Goal: Task Accomplishment & Management: Manage account settings

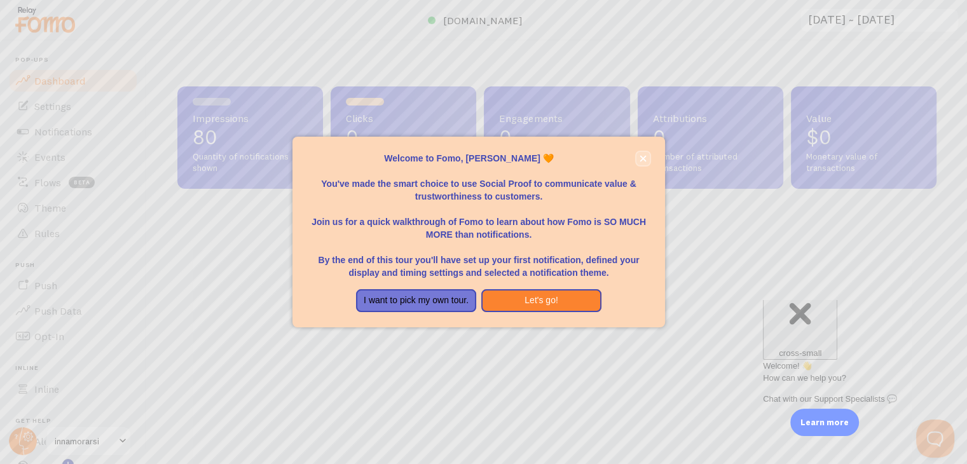
click at [642, 162] on icon "close," at bounding box center [643, 158] width 7 height 7
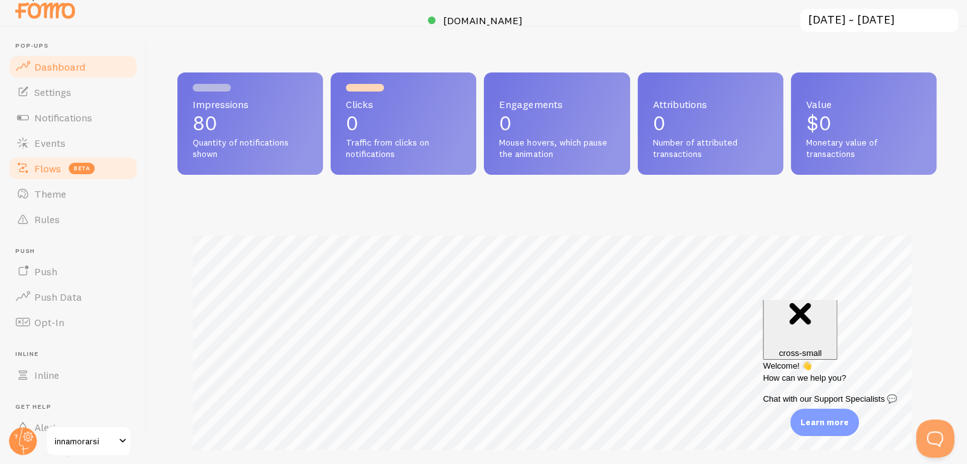
click at [23, 165] on span at bounding box center [22, 168] width 15 height 15
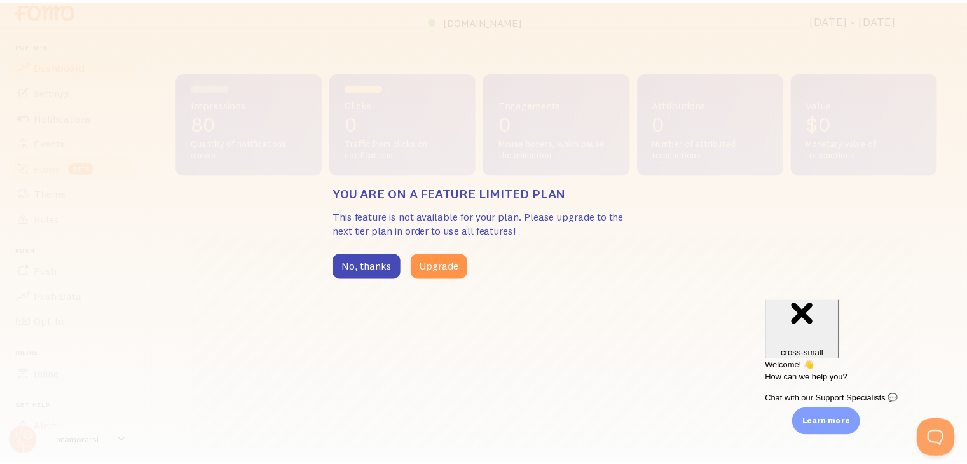
scroll to position [334, 759]
click at [371, 272] on button "No, thanks" at bounding box center [370, 266] width 69 height 25
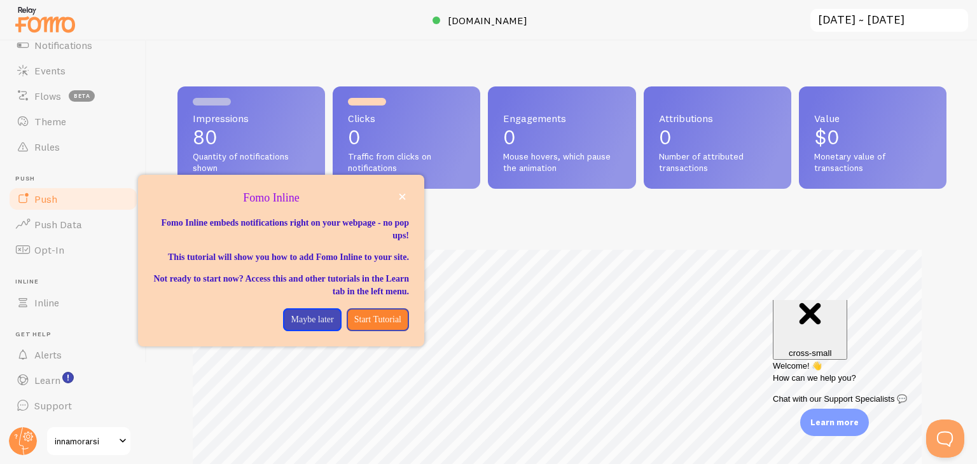
click at [67, 203] on link "Push" at bounding box center [73, 198] width 131 height 25
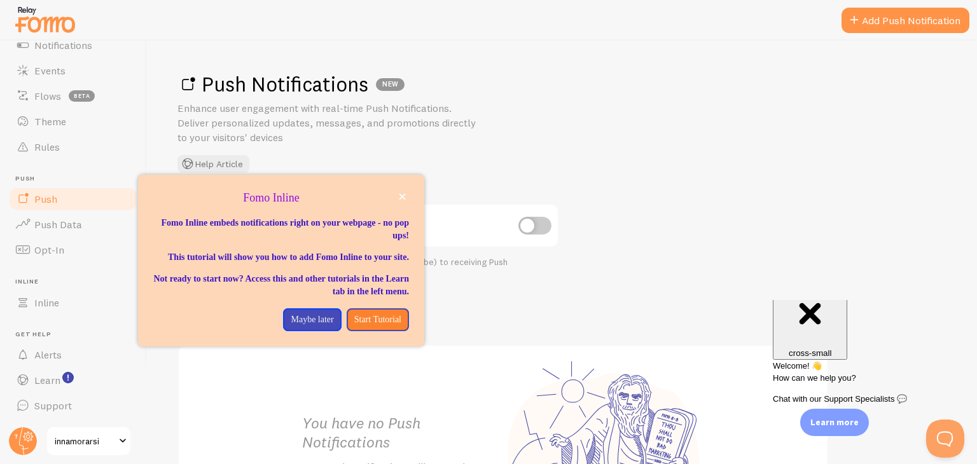
click at [532, 130] on div "Push Notifications NEW Enhance user engagement with real-time Push Notification…" at bounding box center [561, 122] width 769 height 102
click at [399, 195] on icon "close," at bounding box center [402, 197] width 6 height 6
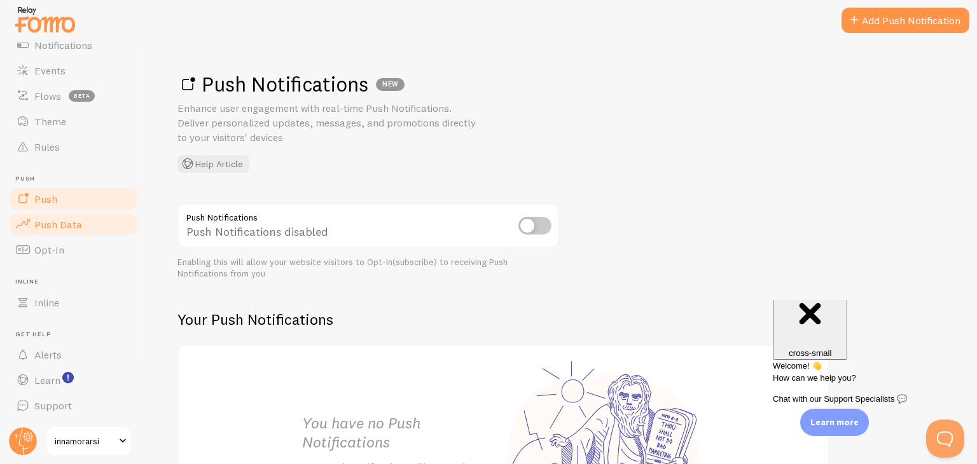
click at [69, 229] on span "Push Data" at bounding box center [58, 224] width 48 height 13
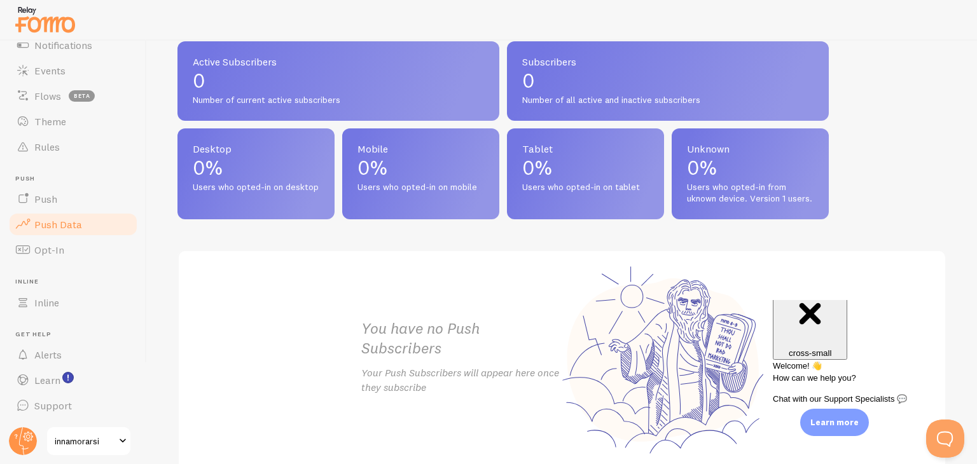
scroll to position [621, 0]
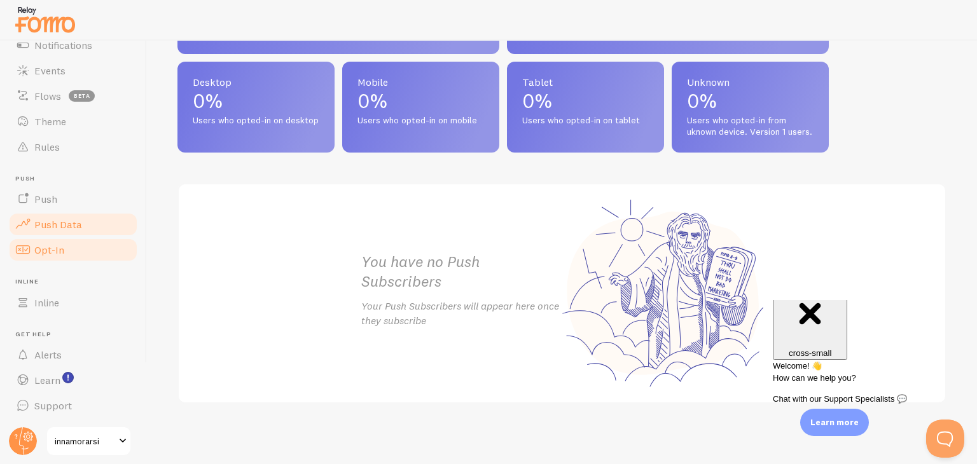
click at [82, 252] on link "Opt-In" at bounding box center [73, 249] width 131 height 25
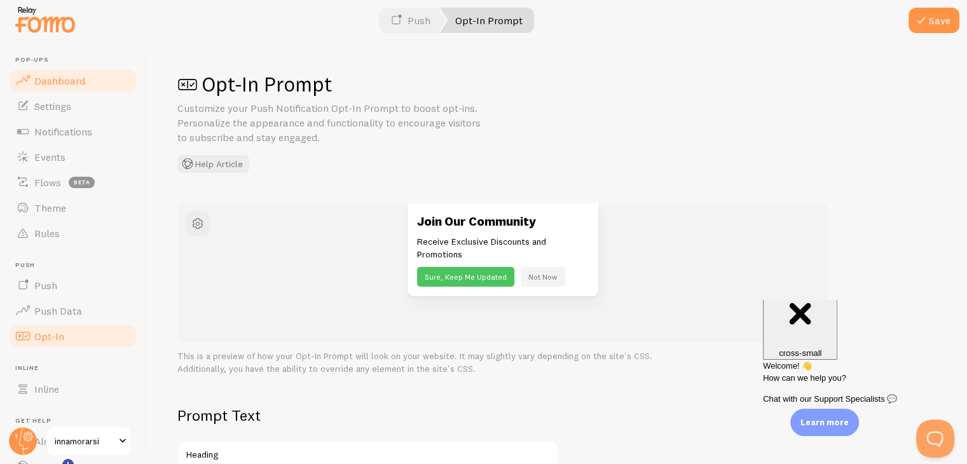
click at [52, 85] on span "Dashboard" at bounding box center [59, 80] width 51 height 13
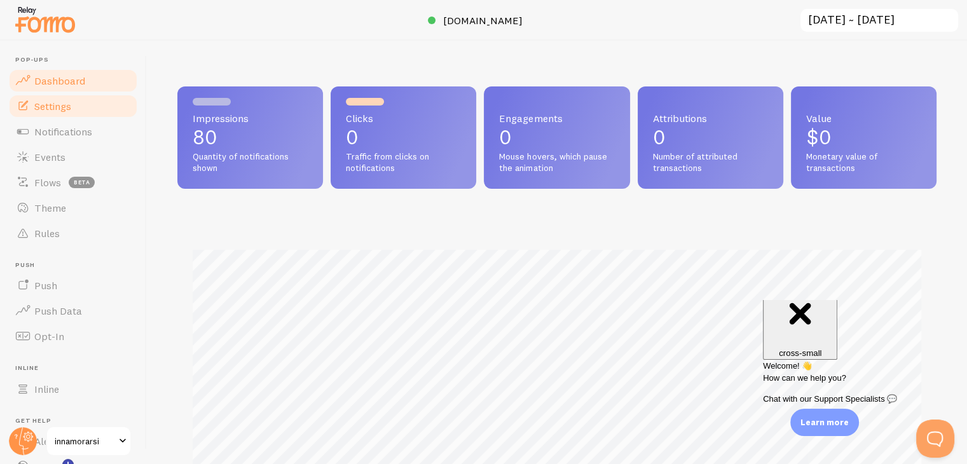
scroll to position [334, 749]
click at [48, 109] on span "Settings" at bounding box center [52, 106] width 37 height 13
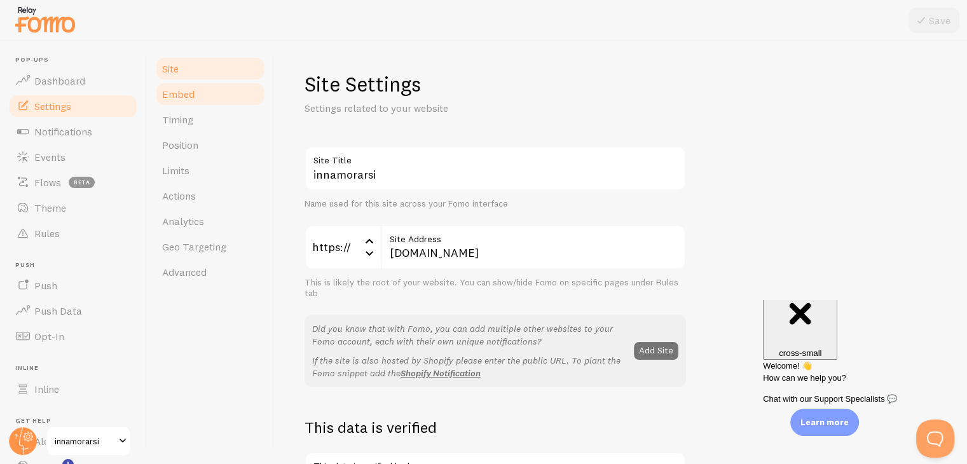
click at [183, 95] on span "Embed" at bounding box center [178, 94] width 32 height 13
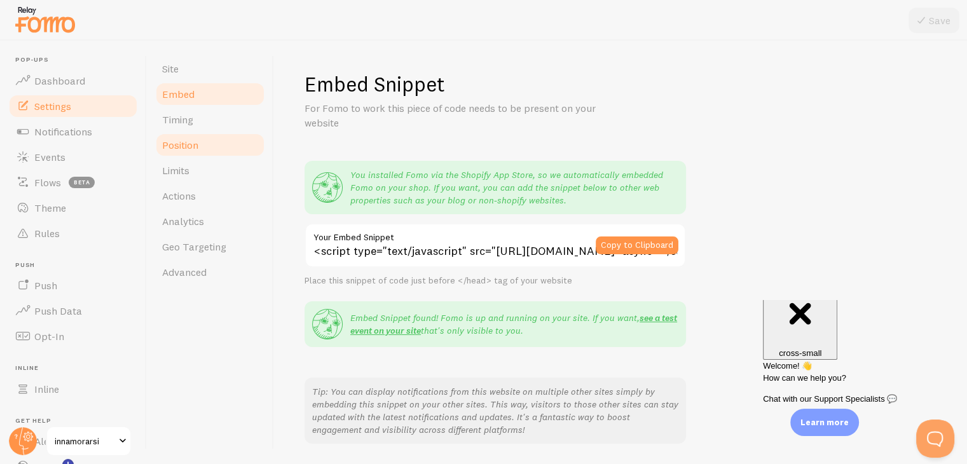
click at [190, 133] on link "Position" at bounding box center [210, 144] width 111 height 25
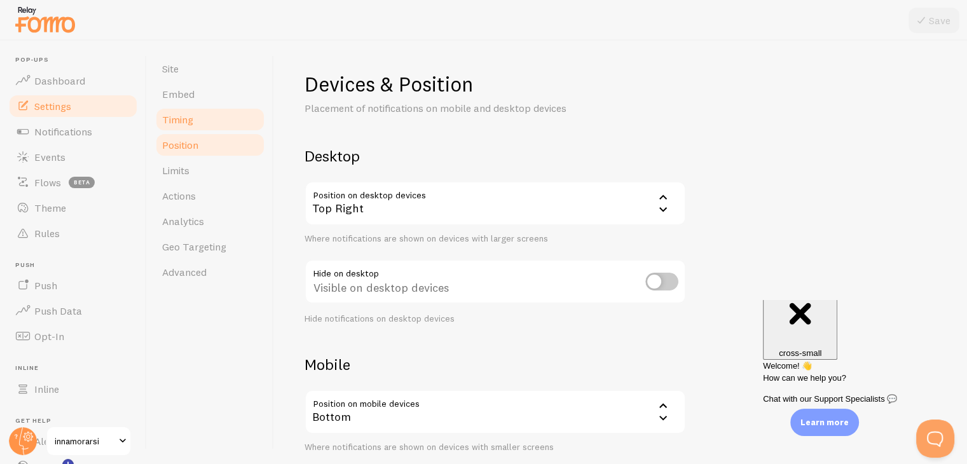
click at [190, 116] on span "Timing" at bounding box center [177, 119] width 31 height 13
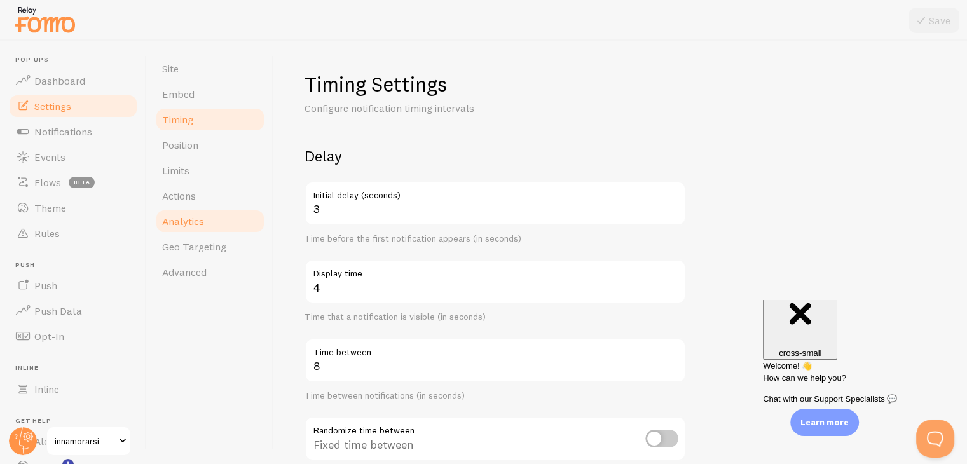
click at [210, 221] on link "Analytics" at bounding box center [210, 221] width 111 height 25
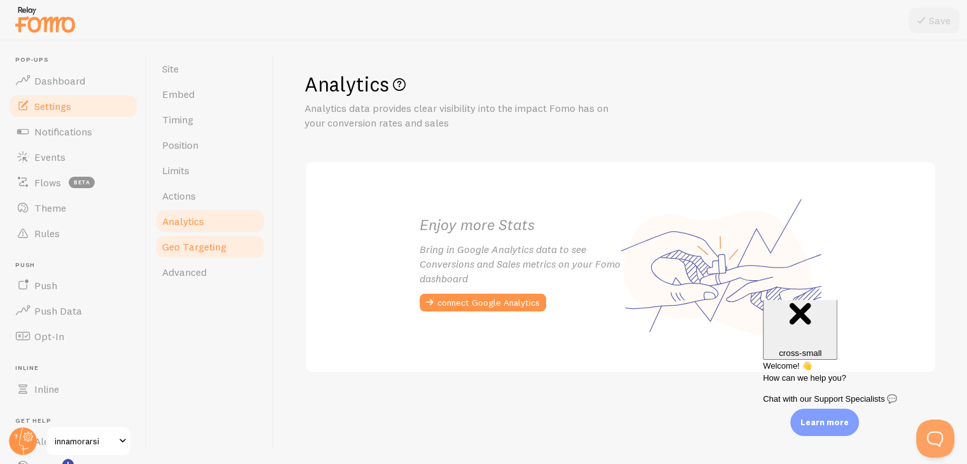
click at [196, 240] on span "Geo Targeting" at bounding box center [194, 246] width 64 height 13
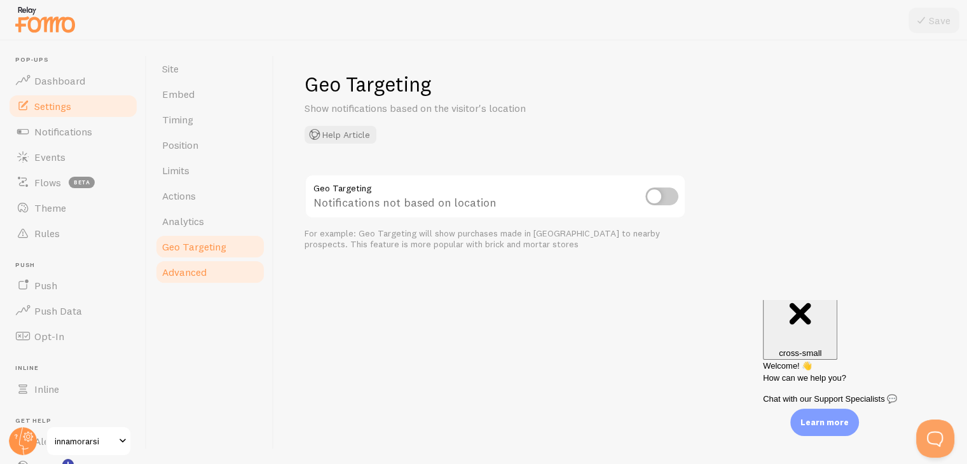
click at [198, 266] on span "Advanced" at bounding box center [184, 272] width 45 height 13
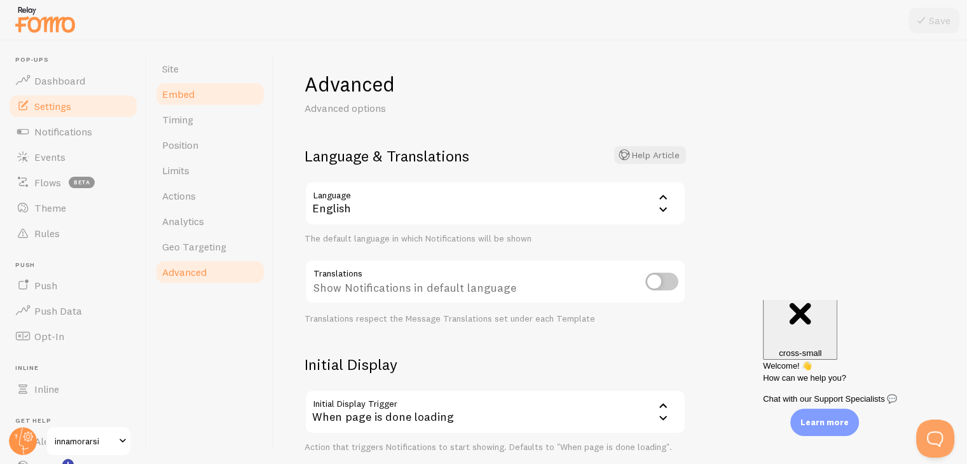
click at [176, 85] on link "Embed" at bounding box center [210, 93] width 111 height 25
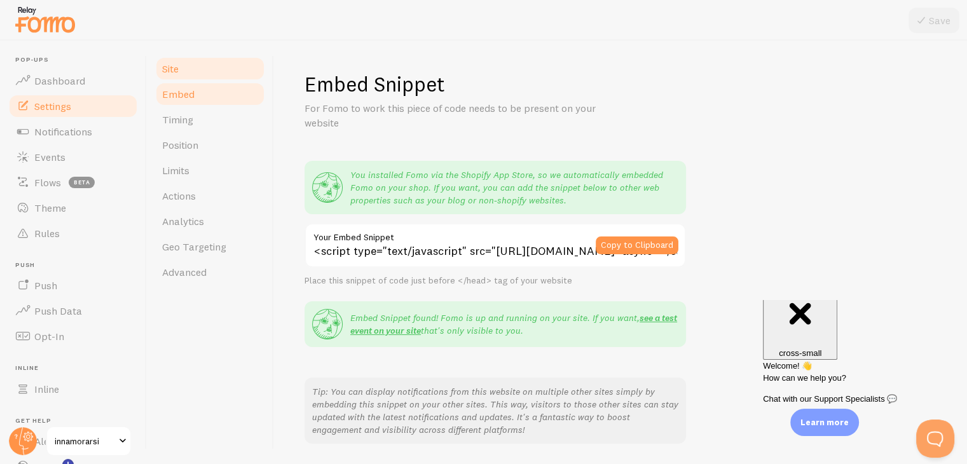
click at [176, 72] on span "Site" at bounding box center [170, 68] width 17 height 13
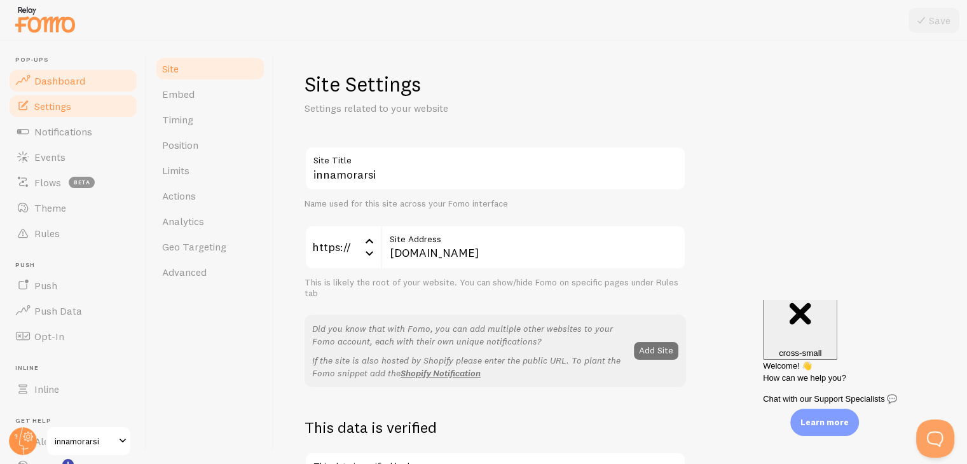
click at [93, 88] on link "Dashboard" at bounding box center [73, 80] width 131 height 25
